Goal: Information Seeking & Learning: Learn about a topic

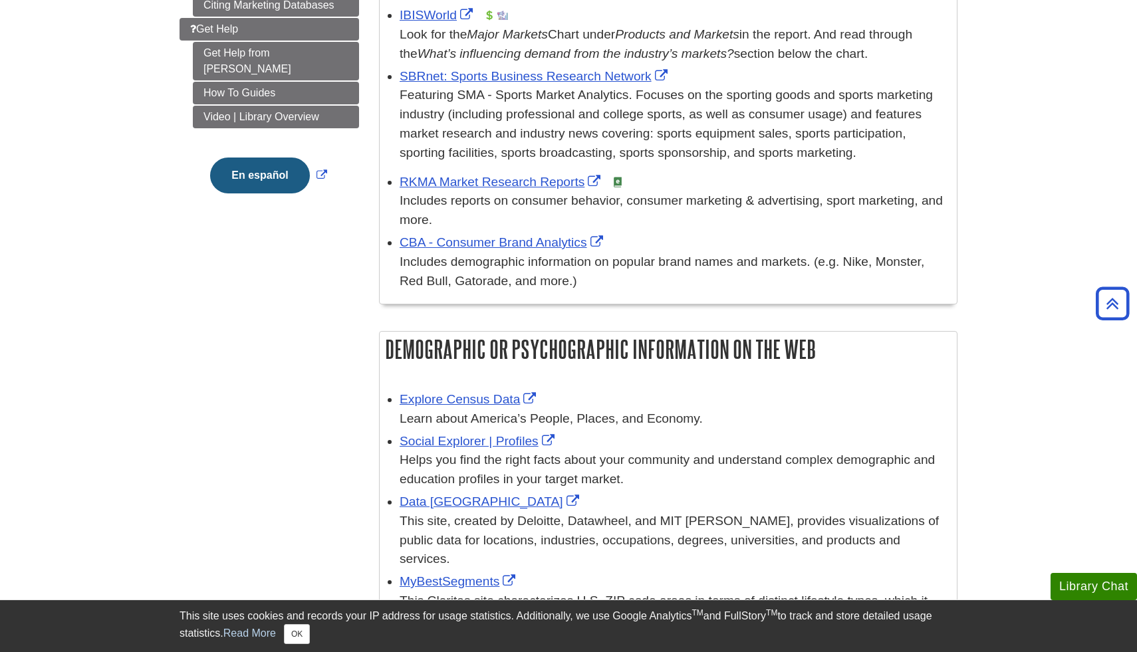
scroll to position [433, 0]
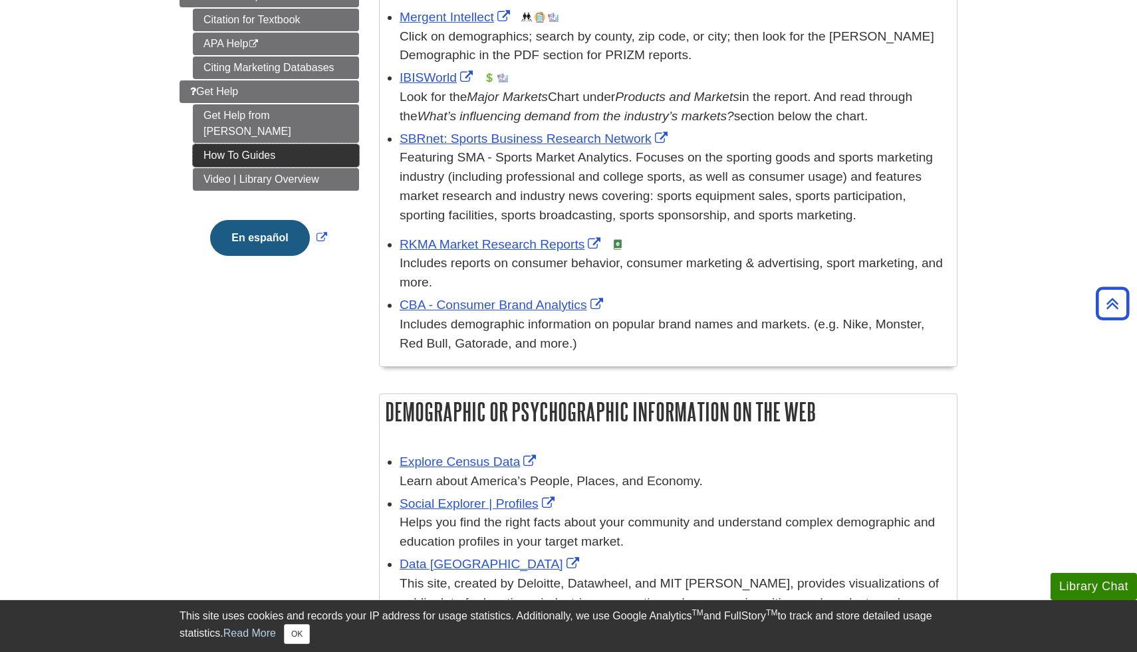
click at [246, 144] on link "How To Guides" at bounding box center [276, 155] width 166 height 23
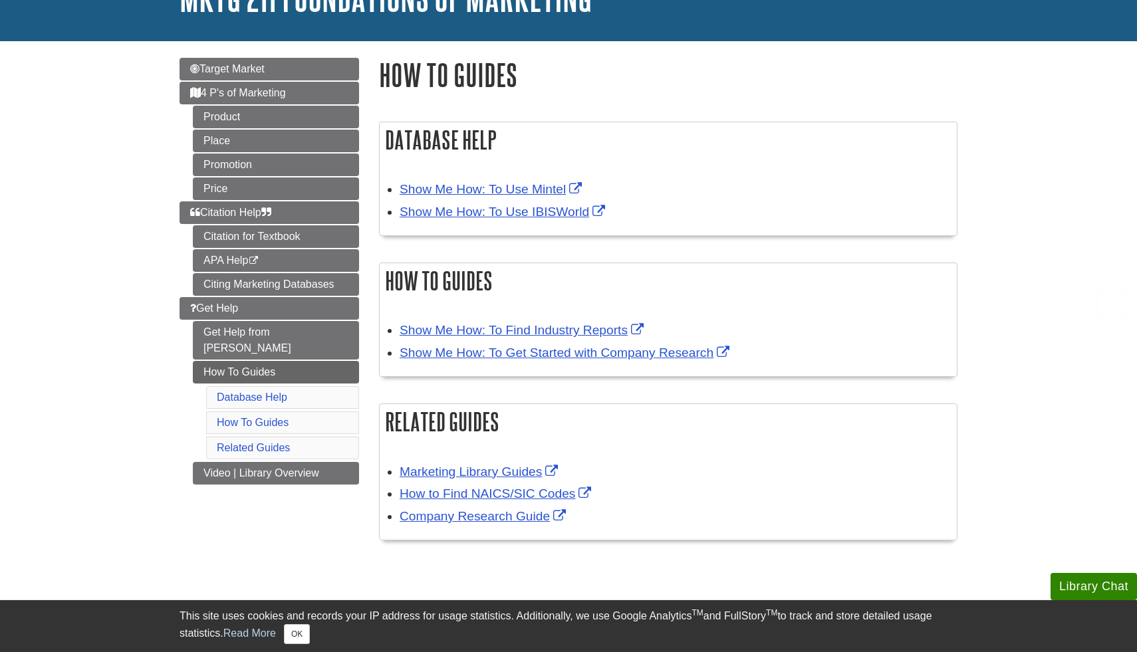
scroll to position [158, 0]
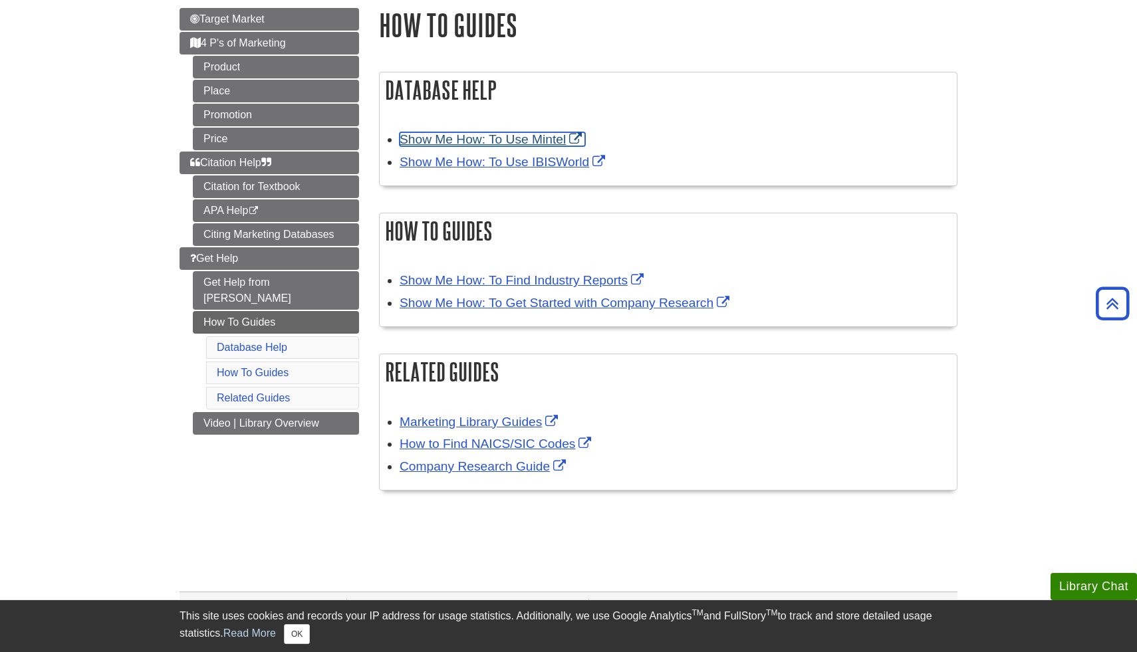
click at [579, 136] on link "Show Me How: To Use Mintel" at bounding box center [491, 139] width 185 height 14
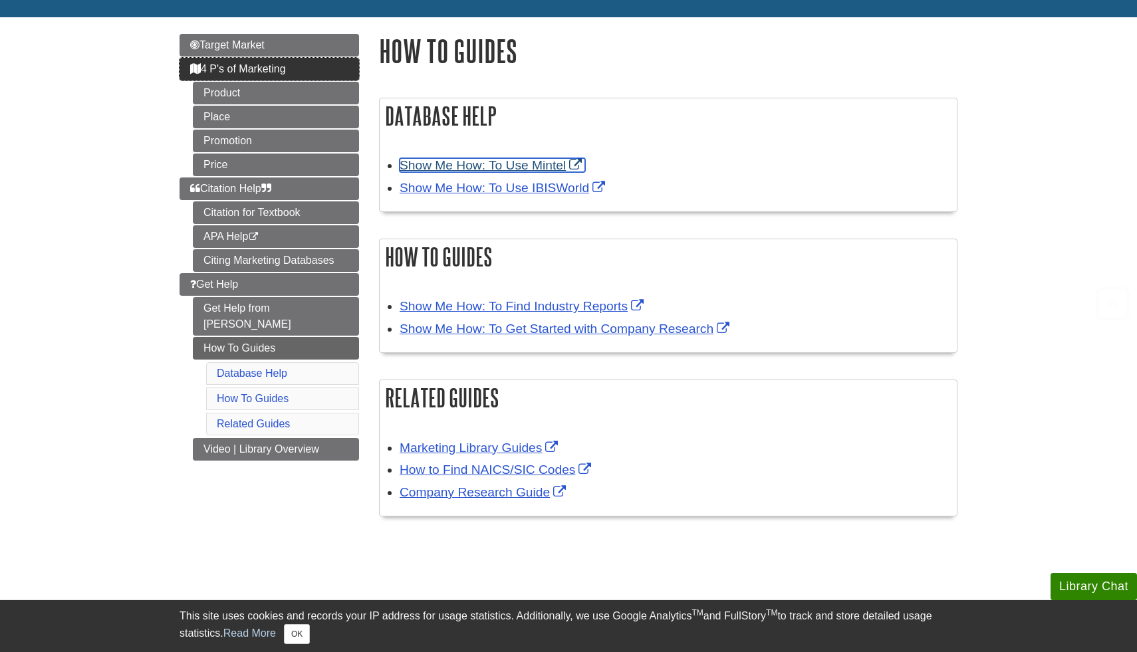
scroll to position [148, 0]
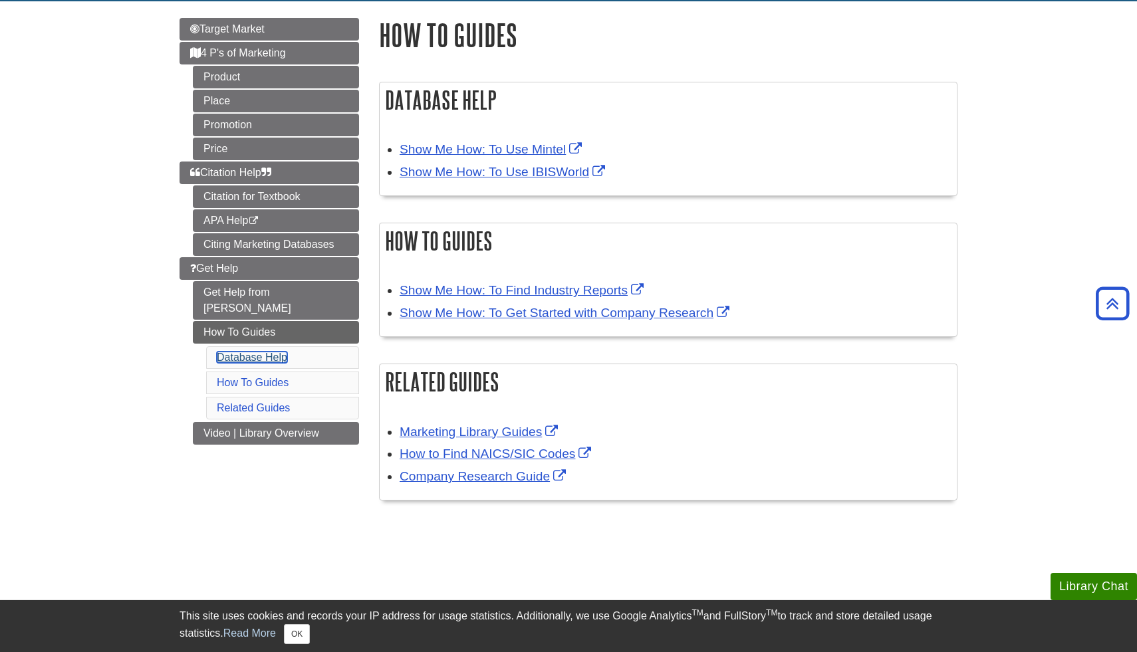
click at [259, 352] on link "Database Help" at bounding box center [252, 357] width 70 height 11
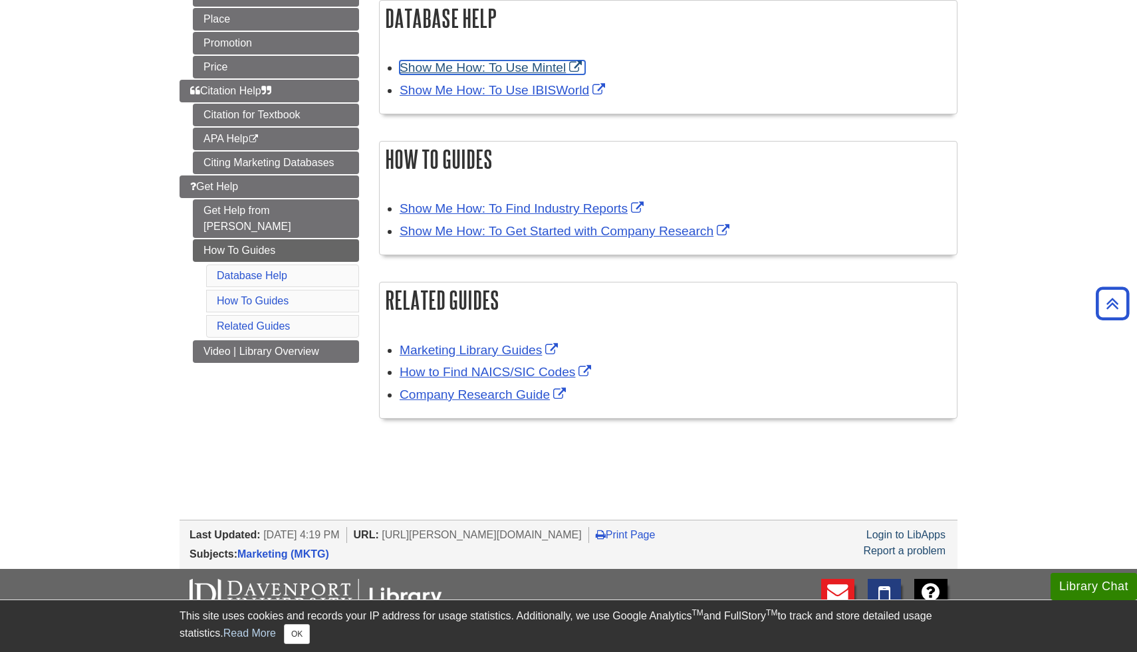
click at [443, 70] on link "Show Me How: To Use Mintel" at bounding box center [491, 67] width 185 height 14
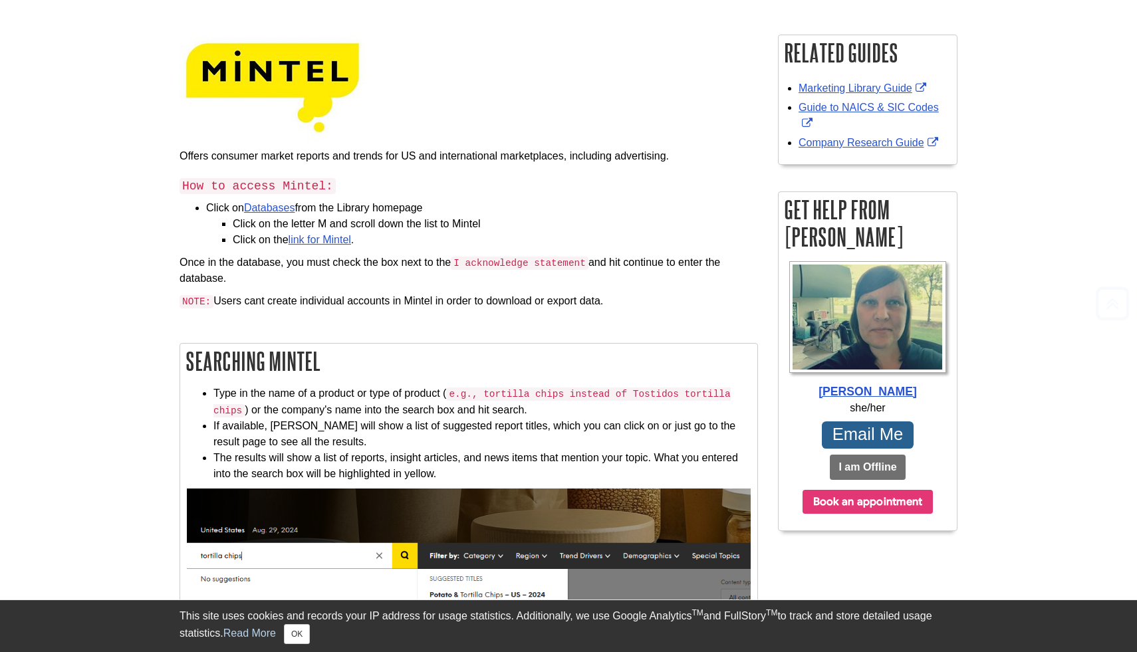
scroll to position [182, 0]
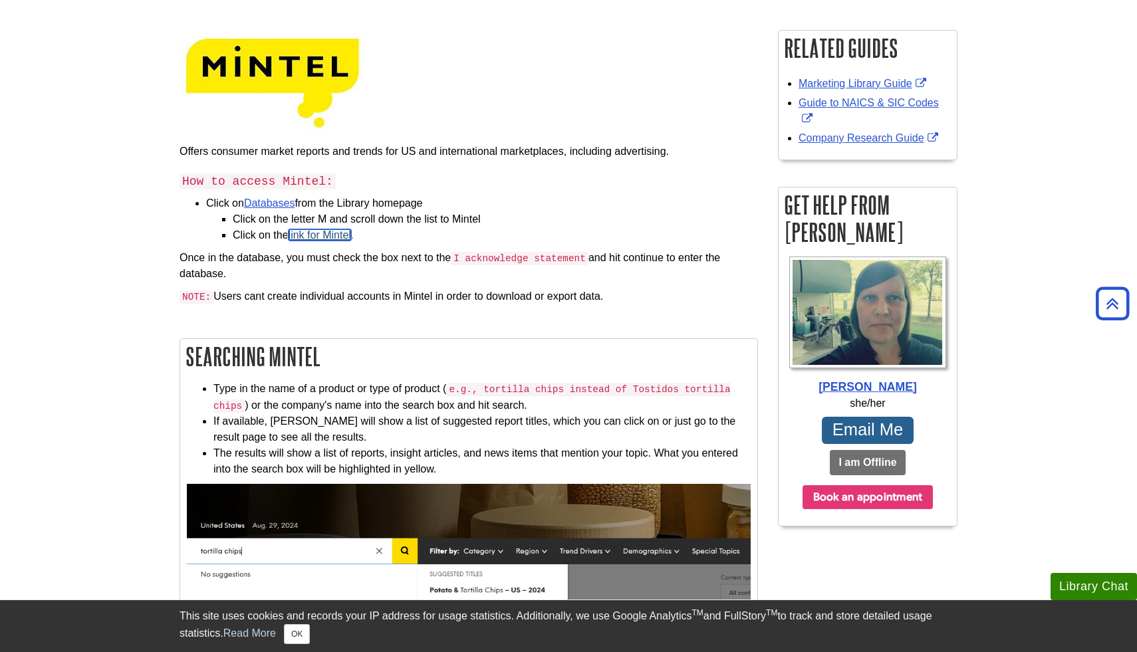
click at [315, 233] on link "link for Mintel" at bounding box center [319, 234] width 62 height 11
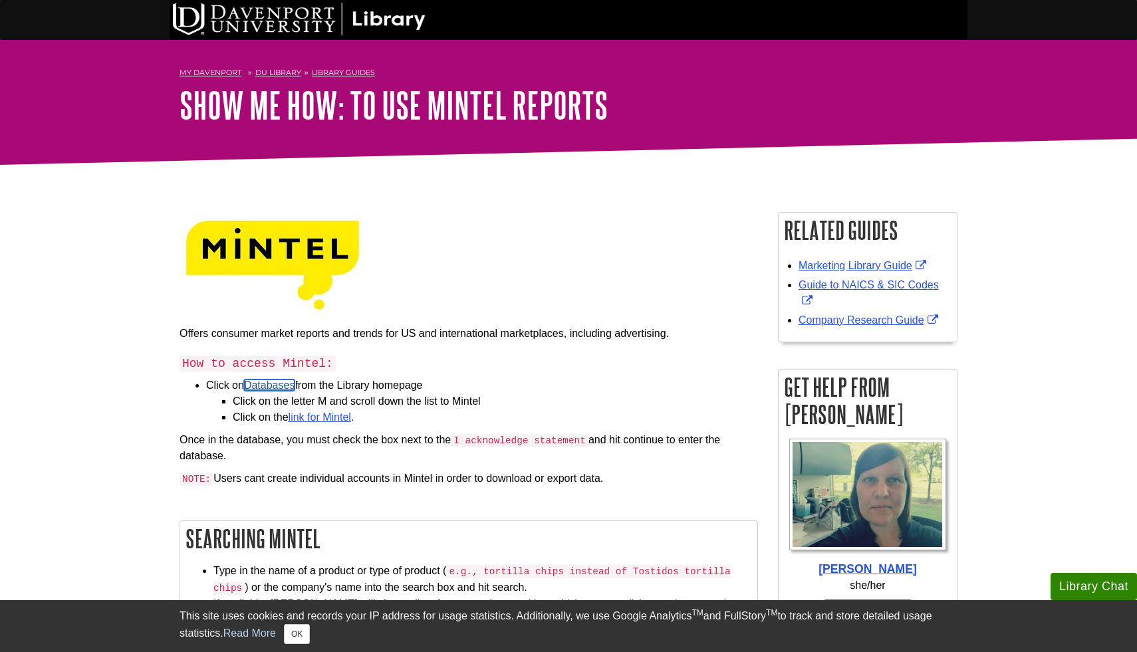
click at [273, 382] on link "Databases" at bounding box center [269, 385] width 51 height 11
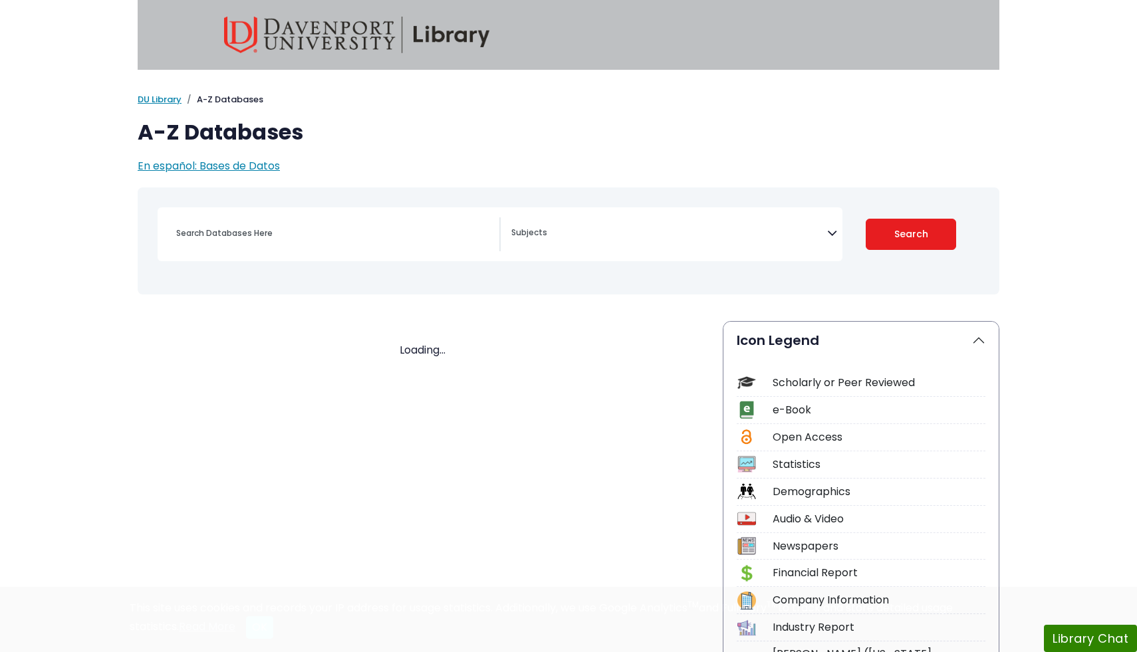
select select "Database Subject Filter"
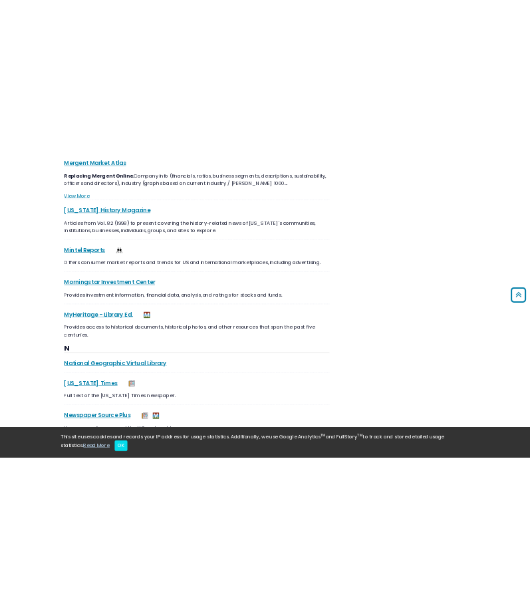
scroll to position [8082, 0]
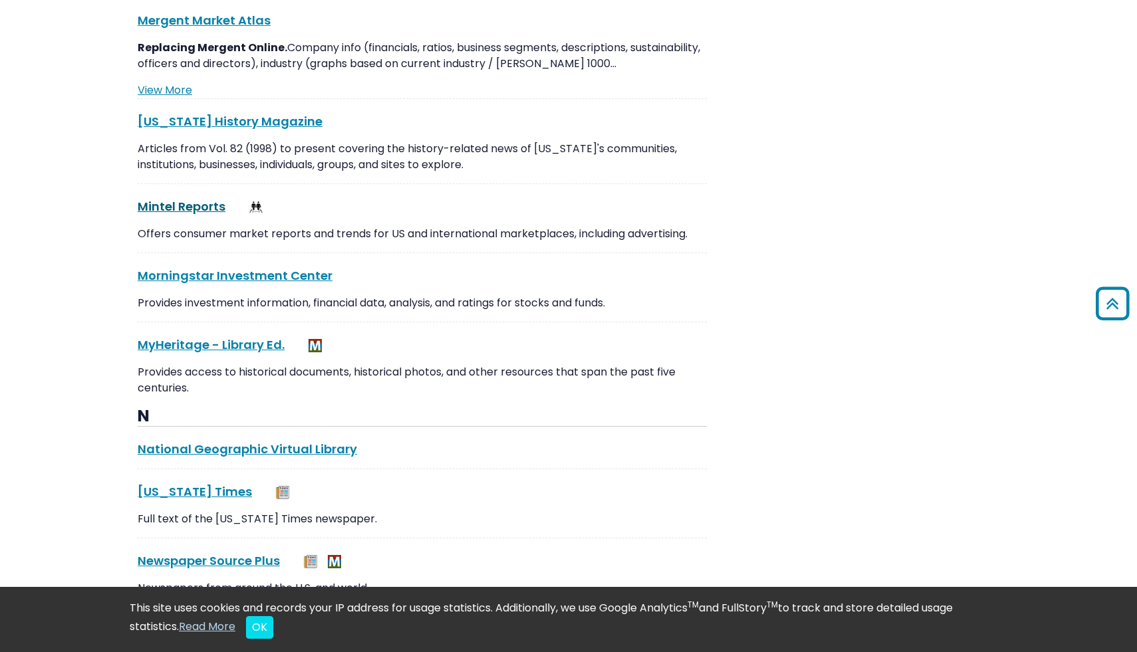
click at [202, 198] on link "Mintel Reports This link opens in a new window" at bounding box center [182, 206] width 88 height 17
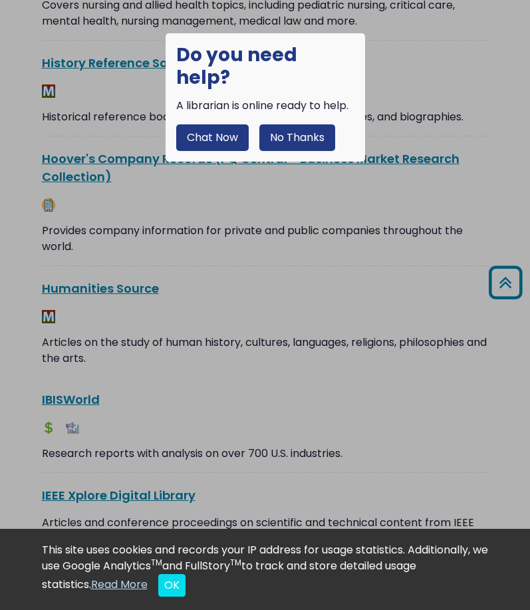
scroll to position [7986, 0]
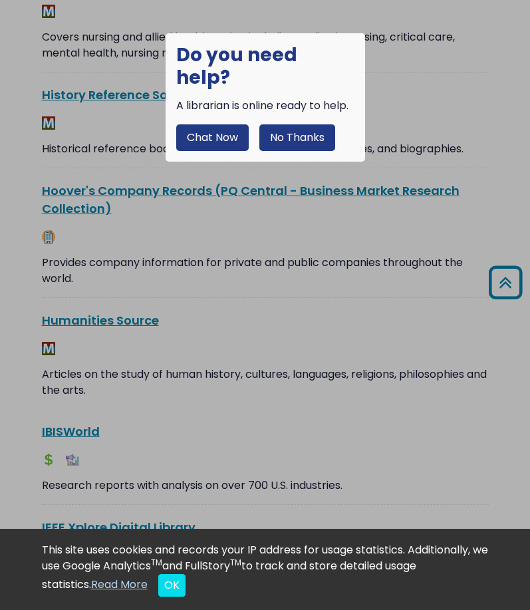
click at [310, 124] on button "No Thanks" at bounding box center [297, 137] width 76 height 27
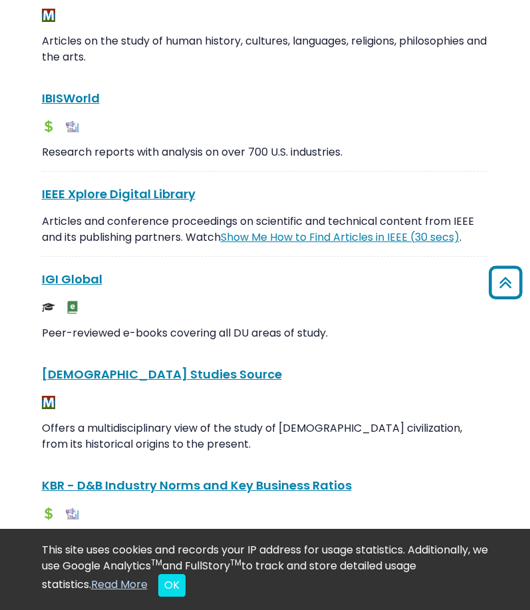
scroll to position [8318, 0]
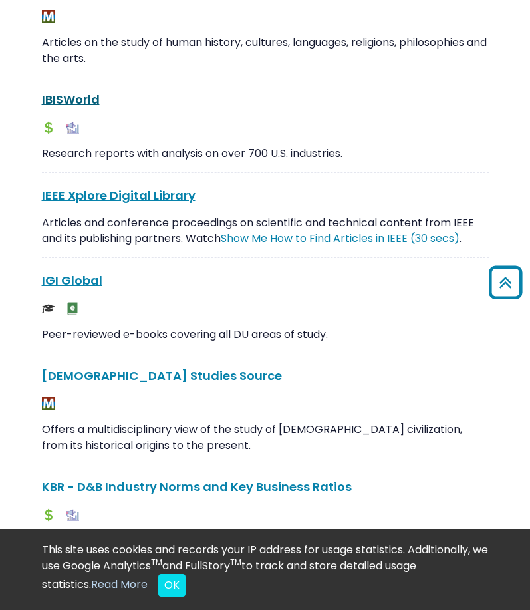
click at [82, 91] on link "IBISWorld This link opens in a new window" at bounding box center [71, 99] width 58 height 17
